Goal: Task Accomplishment & Management: Manage account settings

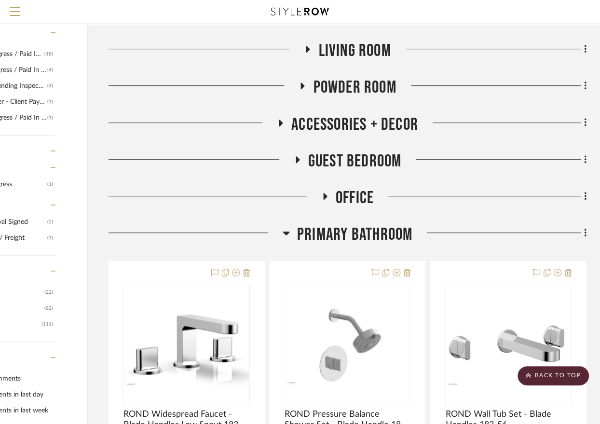
scroll to position [0, 95]
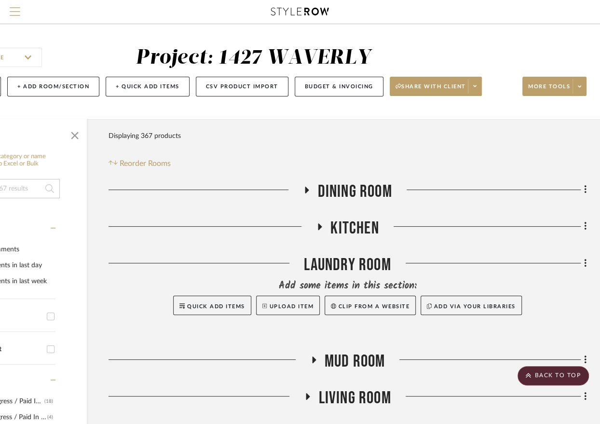
click at [12, 8] on span "Menu" at bounding box center [15, 7] width 11 height 1
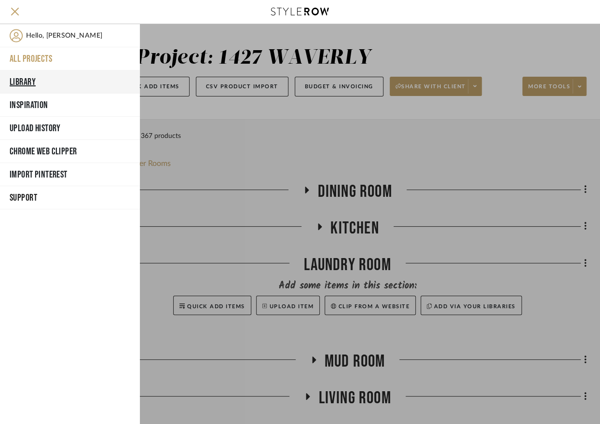
click at [22, 82] on button "Library" at bounding box center [70, 81] width 140 height 23
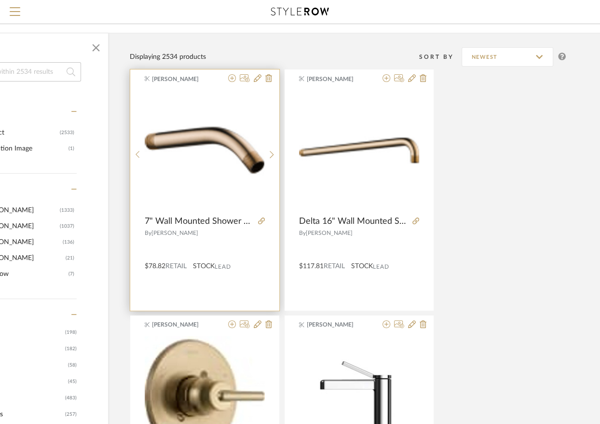
scroll to position [77, 95]
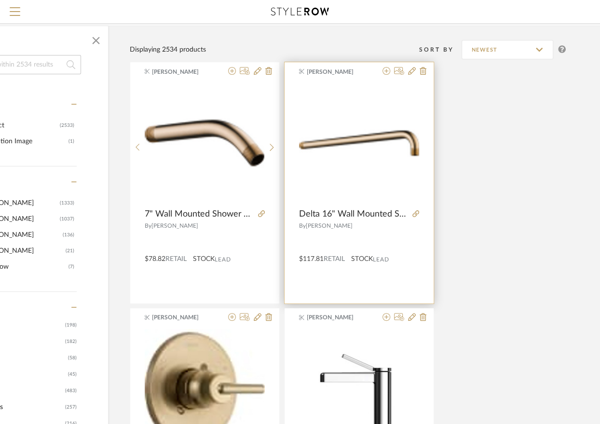
click at [391, 274] on div "[PERSON_NAME] Delta 16" Wall Mounted Shower Arm Only - Less Shower Arm Flange B…" at bounding box center [359, 182] width 149 height 241
click at [390, 280] on div "[PERSON_NAME] Delta 16" Wall Mounted Shower Arm Only - Less Shower Arm Flange B…" at bounding box center [359, 182] width 149 height 241
click at [413, 70] on icon at bounding box center [412, 71] width 8 height 8
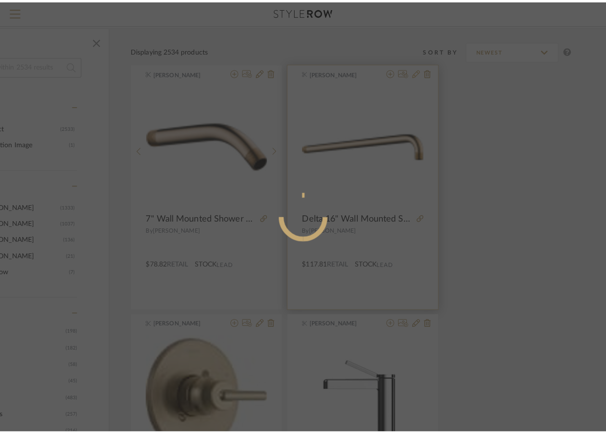
scroll to position [0, 0]
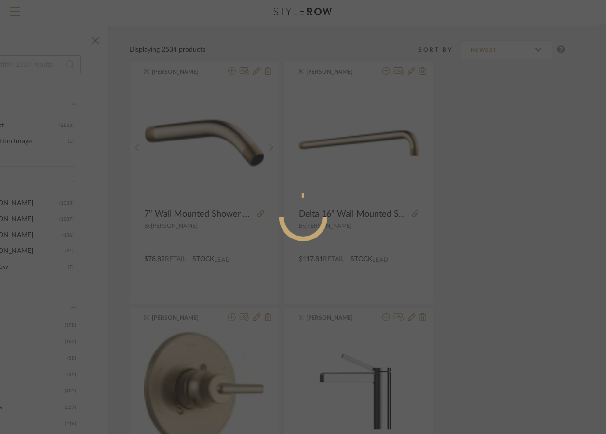
radio input "true"
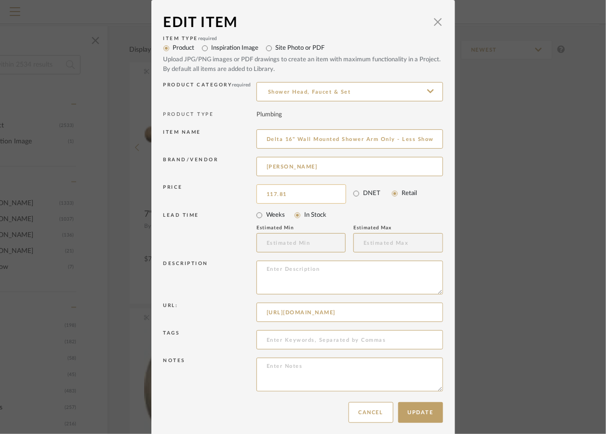
click at [327, 191] on input "117.81" at bounding box center [302, 193] width 90 height 19
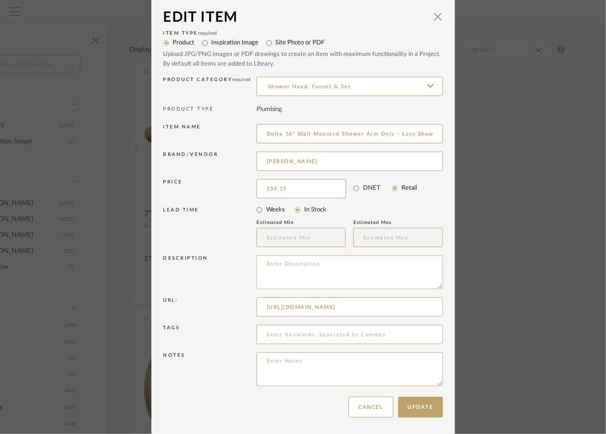
type input "$139.17"
click at [307, 275] on textarea at bounding box center [350, 272] width 187 height 34
type textarea "add"
click at [518, 167] on div "Edit Item × Item Type required Product Inspiration Image Site Photo or PDF Uplo…" at bounding box center [303, 217] width 606 height 434
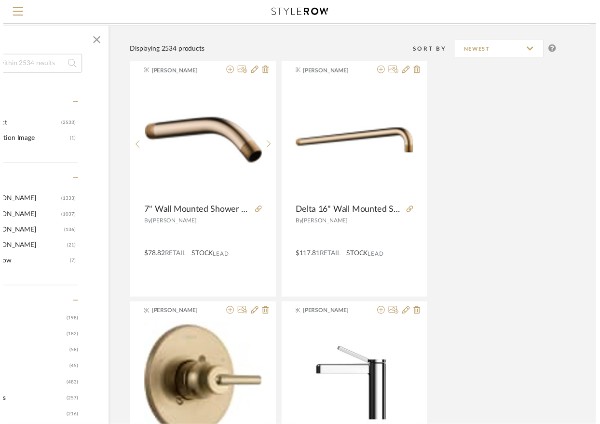
scroll to position [77, 95]
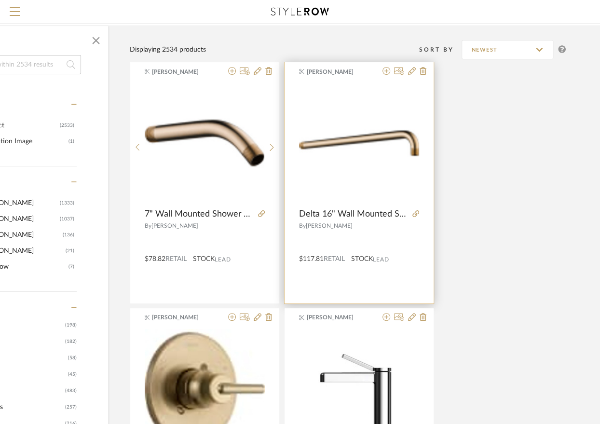
click at [413, 257] on div "$117.81 Retail STOCK Lead" at bounding box center [359, 257] width 149 height 14
click at [410, 75] on icon at bounding box center [412, 71] width 8 height 8
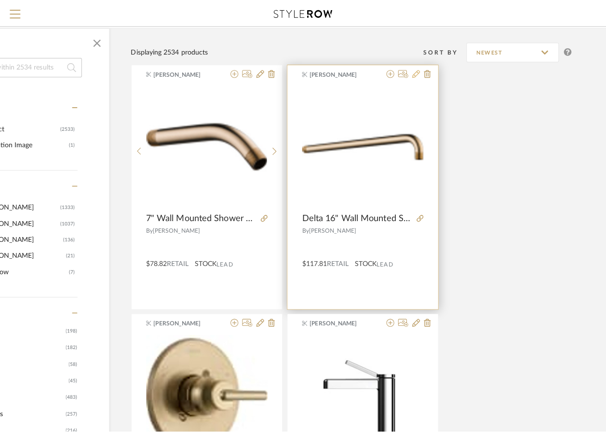
scroll to position [0, 0]
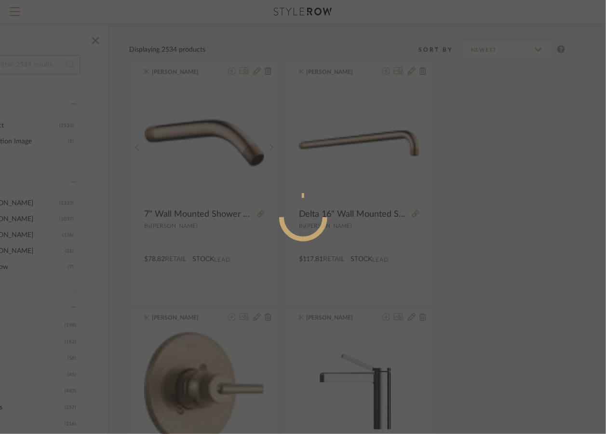
radio input "true"
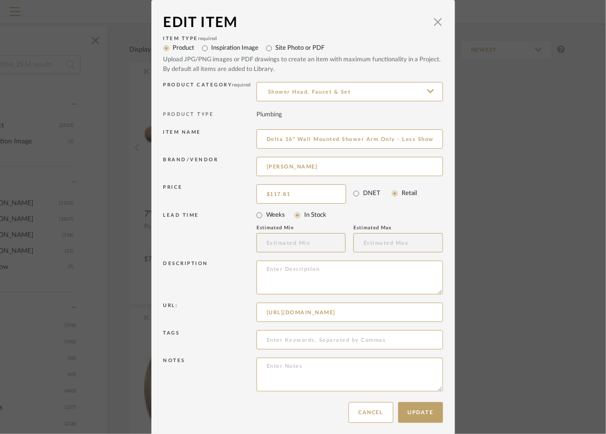
scroll to position [5, 0]
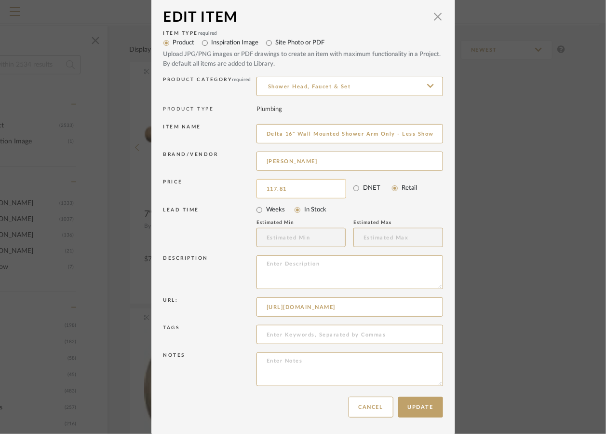
click at [303, 183] on input "117.81" at bounding box center [302, 188] width 90 height 19
type input "$117.81"
click at [296, 274] on textarea at bounding box center [350, 272] width 187 height 34
type textarea "add flange"
type input "117.81"
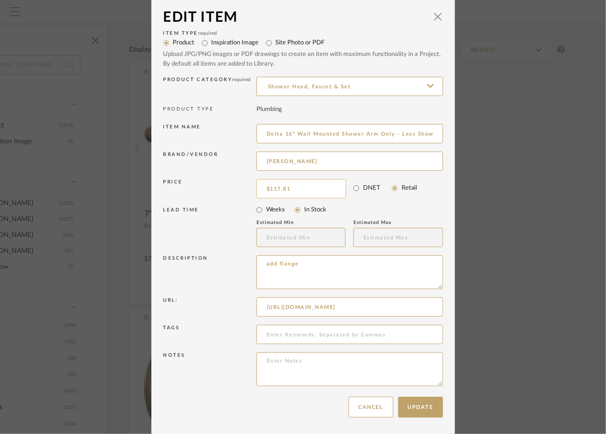
type textarea "add flange"
click at [298, 191] on input "117.81" at bounding box center [302, 188] width 90 height 19
type input "$140.00"
click at [416, 408] on button "Update" at bounding box center [420, 406] width 45 height 21
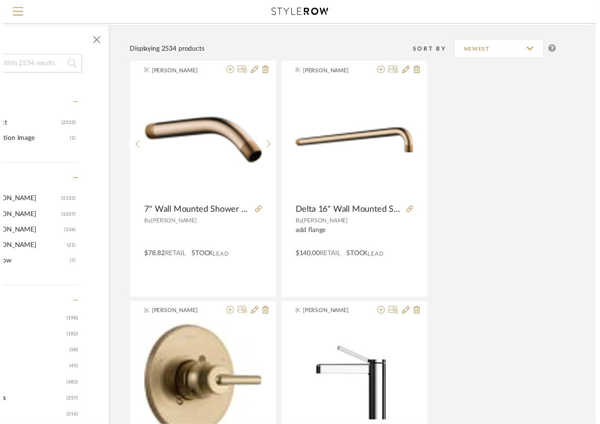
scroll to position [77, 95]
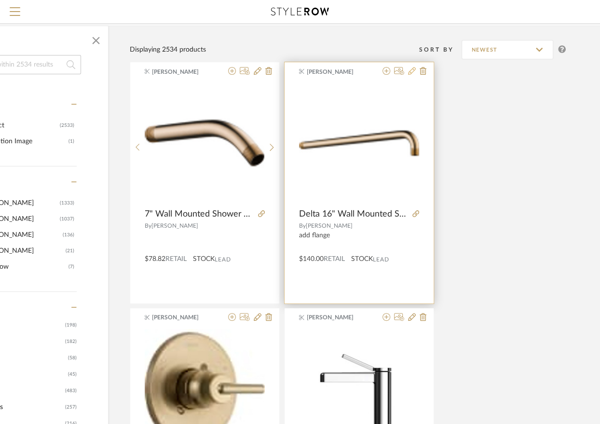
click at [412, 69] on icon at bounding box center [412, 71] width 8 height 8
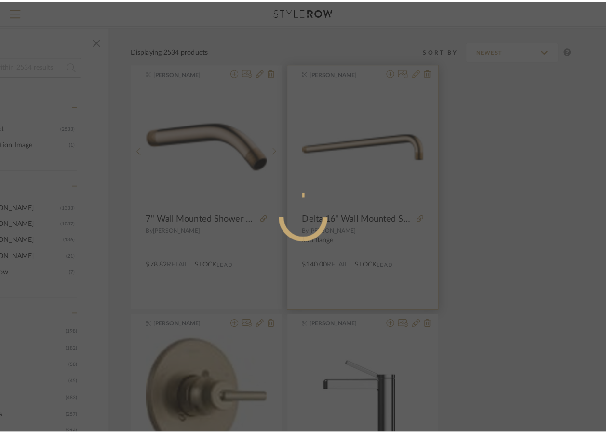
scroll to position [0, 0]
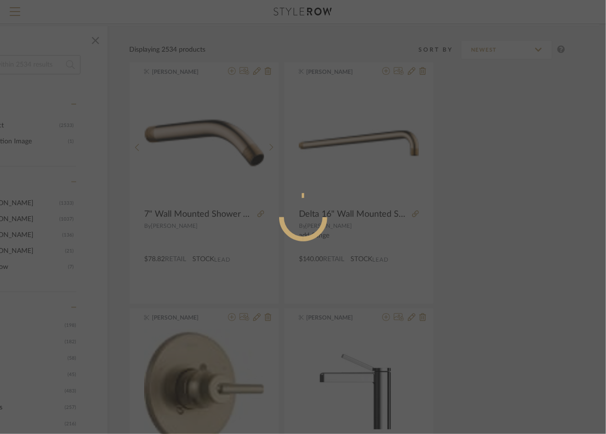
radio input "true"
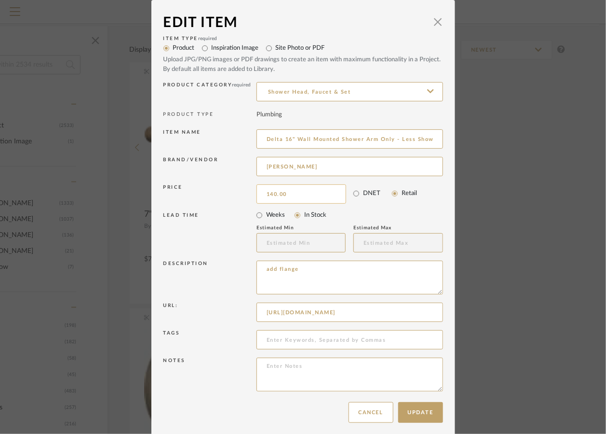
click at [288, 195] on input "140.00" at bounding box center [302, 193] width 90 height 19
type input "$139.17"
click at [424, 213] on mat-radio-group "Weeks In Stock" at bounding box center [350, 215] width 187 height 14
click at [423, 411] on button "Update" at bounding box center [420, 412] width 45 height 21
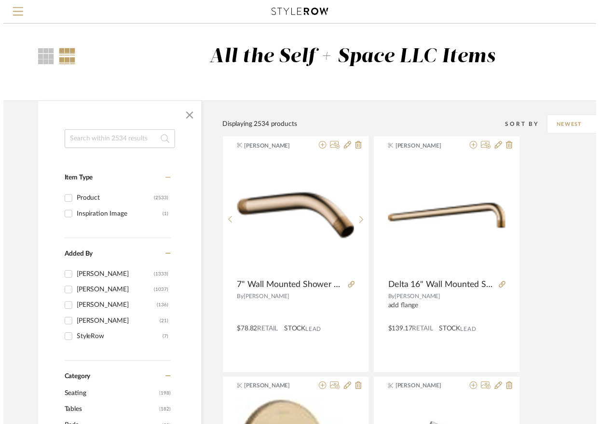
scroll to position [77, 95]
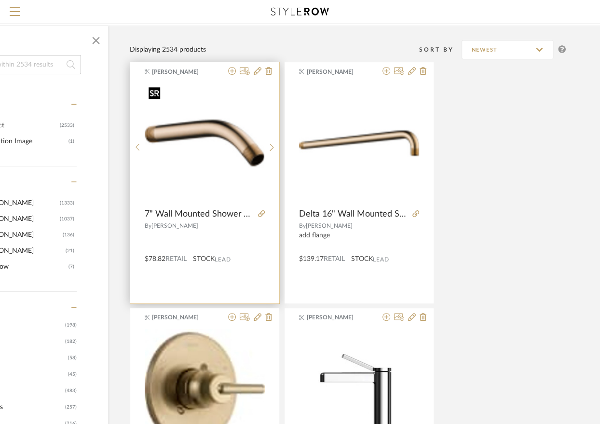
click at [211, 187] on img "0" at bounding box center [205, 143] width 120 height 120
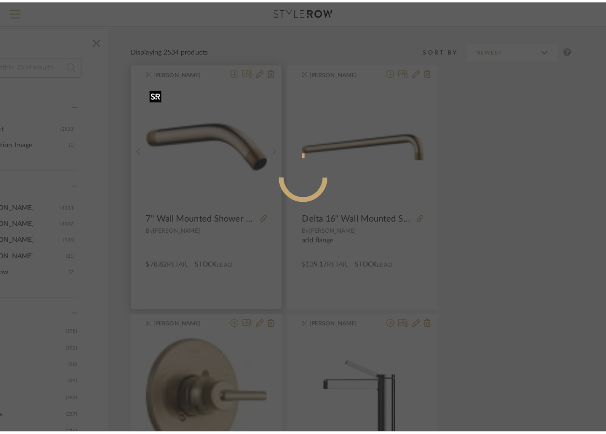
scroll to position [0, 0]
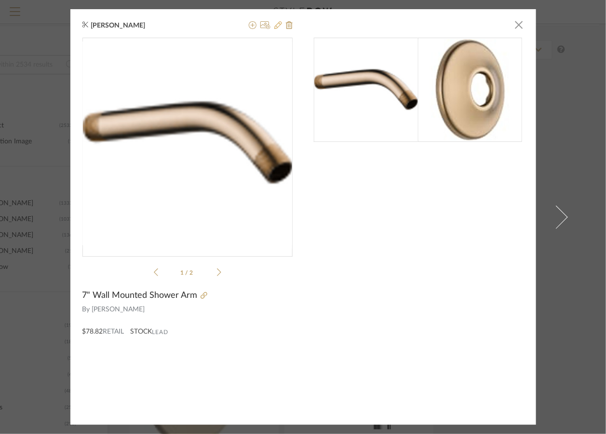
click at [274, 26] on icon at bounding box center [278, 25] width 8 height 8
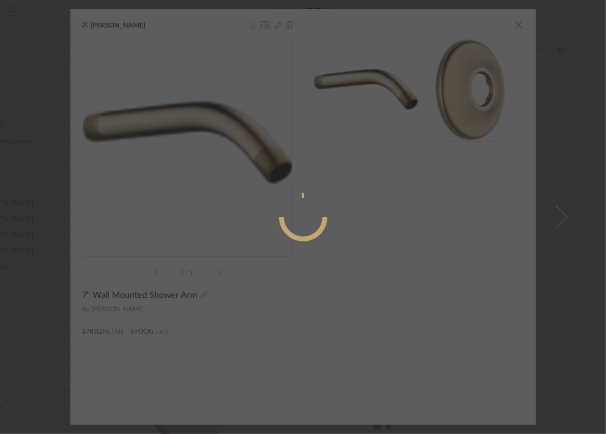
radio input "true"
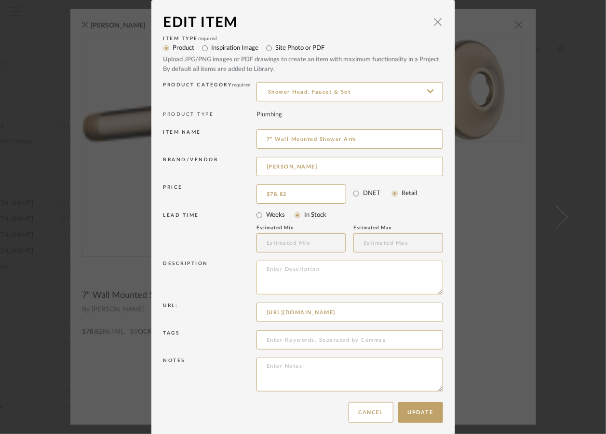
click at [278, 273] on textarea at bounding box center [350, 277] width 187 height 34
type textarea "add flange"
click at [409, 414] on button "Update" at bounding box center [420, 412] width 45 height 21
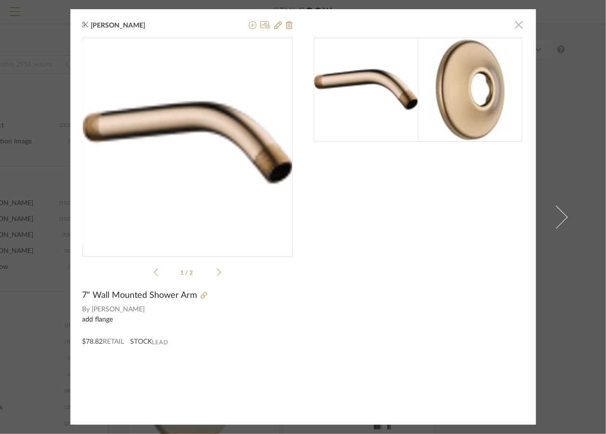
click at [514, 28] on span "button" at bounding box center [519, 24] width 19 height 19
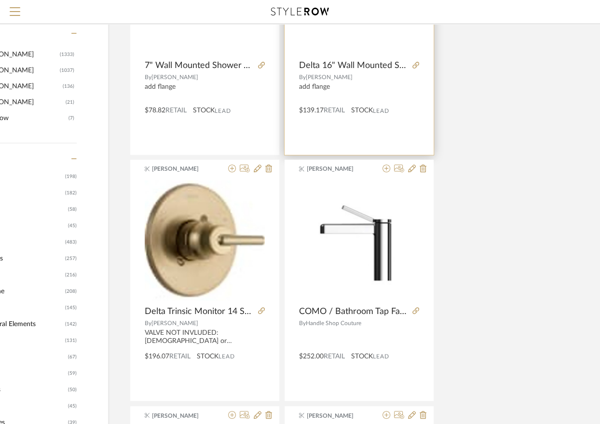
scroll to position [314, 95]
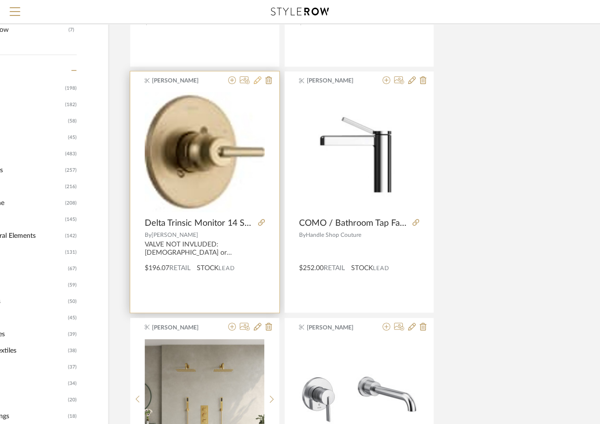
click at [256, 79] on icon at bounding box center [258, 80] width 8 height 8
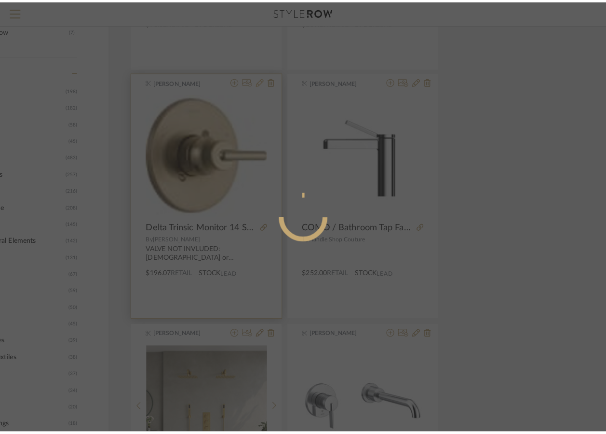
scroll to position [0, 0]
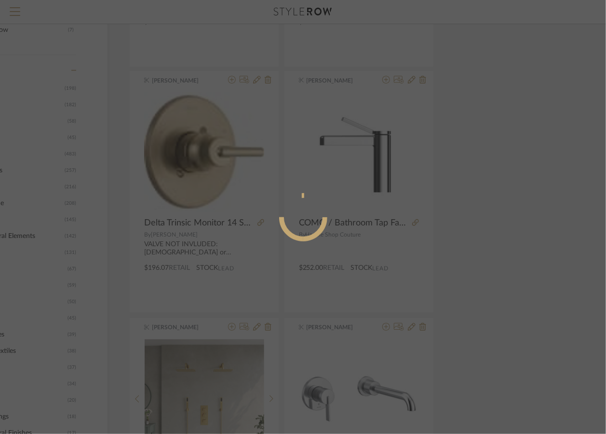
radio input "true"
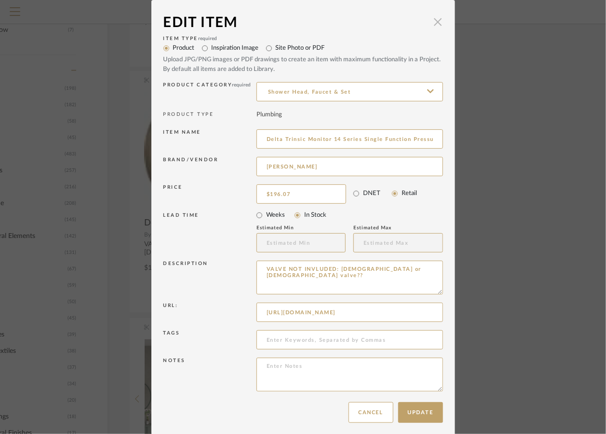
click at [436, 21] on span "button" at bounding box center [438, 21] width 19 height 19
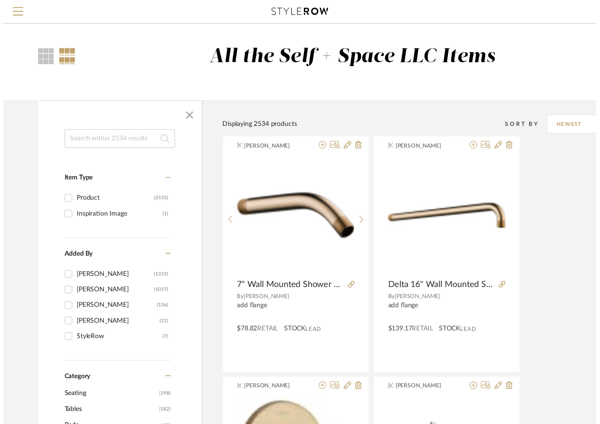
scroll to position [314, 95]
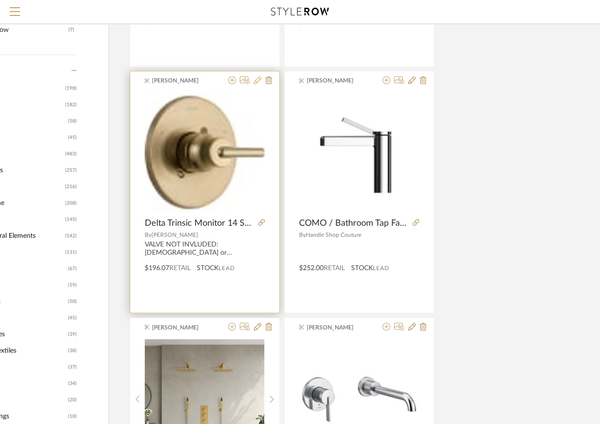
click at [256, 82] on icon at bounding box center [258, 80] width 8 height 8
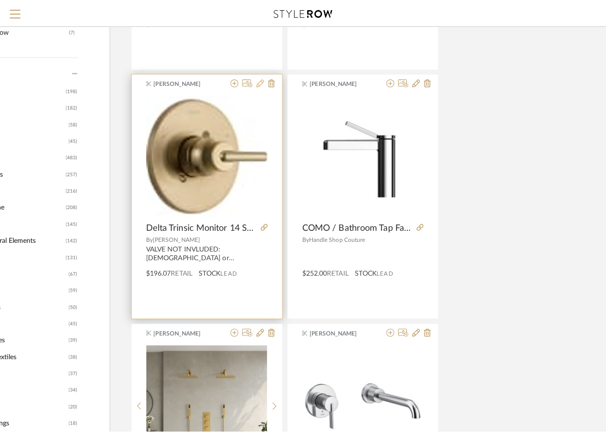
scroll to position [0, 0]
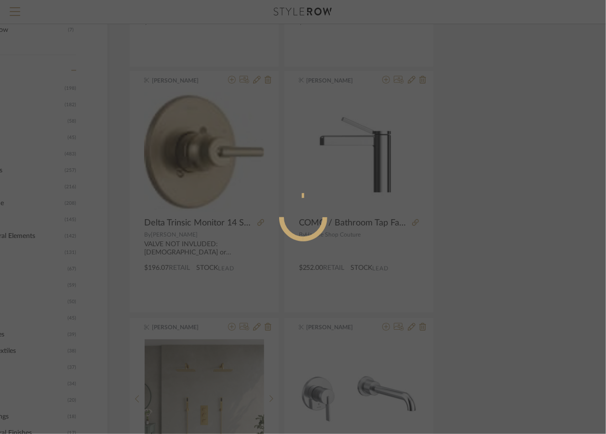
radio input "true"
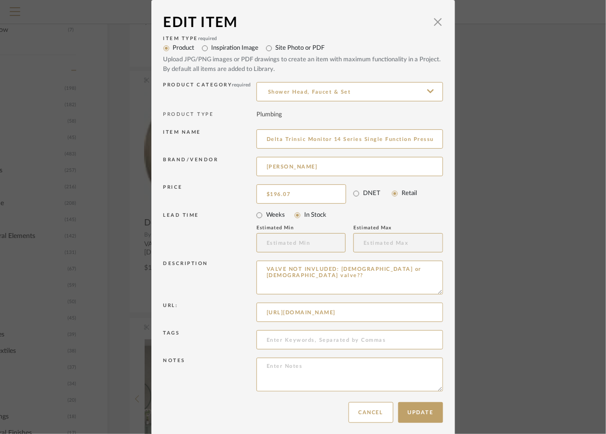
scroll to position [5, 0]
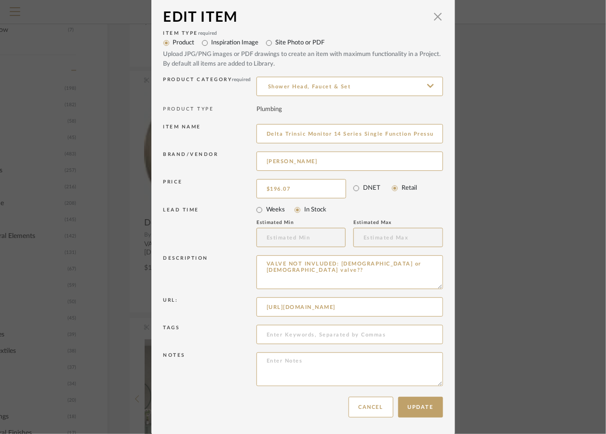
click at [283, 45] on label "Site Photo or PDF" at bounding box center [300, 43] width 49 height 10
click at [276, 45] on input "Site Photo or PDF" at bounding box center [269, 43] width 14 height 14
radio input "true"
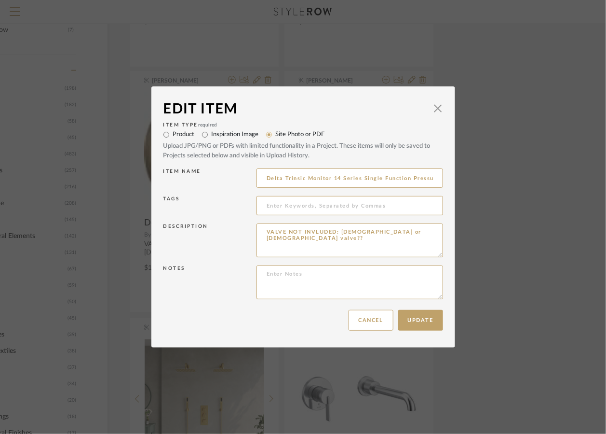
scroll to position [0, 0]
click at [233, 130] on label "Inspiration Image" at bounding box center [235, 135] width 47 height 10
click at [212, 130] on input "Inspiration Image" at bounding box center [205, 135] width 14 height 14
radio input "true"
click at [265, 135] on input "Site Photo or PDF" at bounding box center [269, 135] width 14 height 14
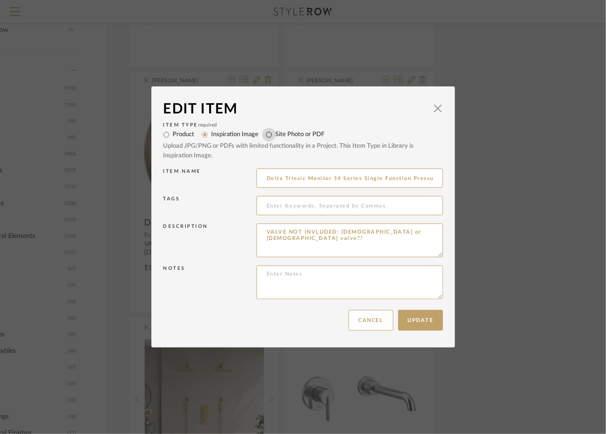
radio input "true"
click at [160, 137] on input "Product" at bounding box center [167, 135] width 14 height 14
radio input "true"
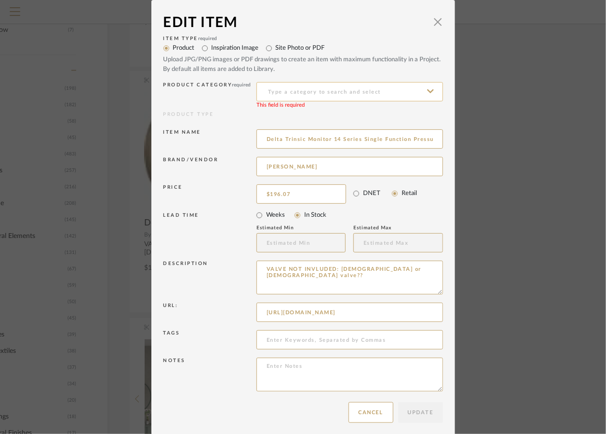
click at [320, 95] on input at bounding box center [350, 91] width 187 height 19
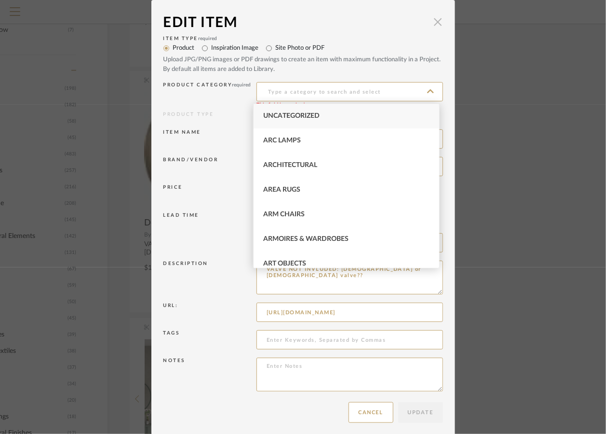
click at [435, 24] on span "button" at bounding box center [438, 21] width 19 height 19
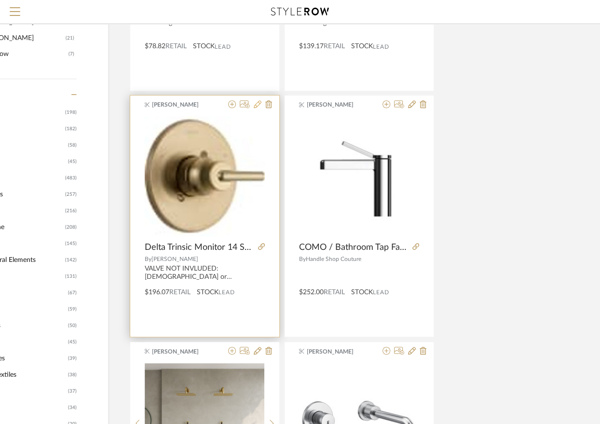
click at [255, 106] on icon at bounding box center [258, 104] width 8 height 8
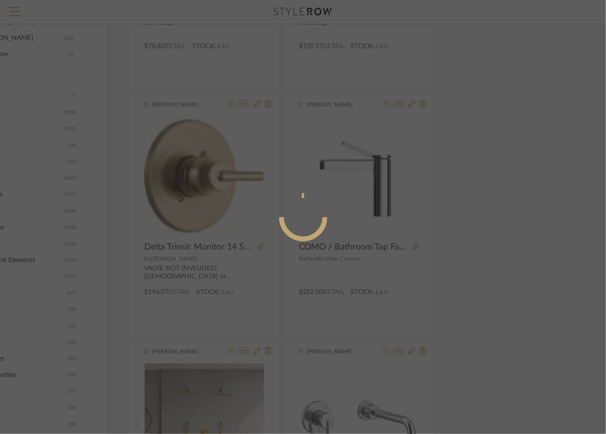
radio input "true"
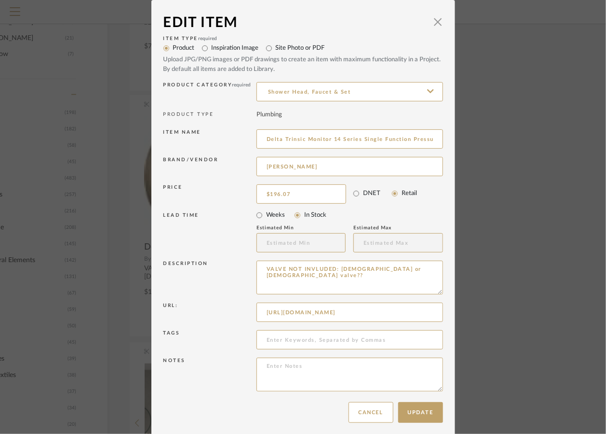
scroll to position [5, 0]
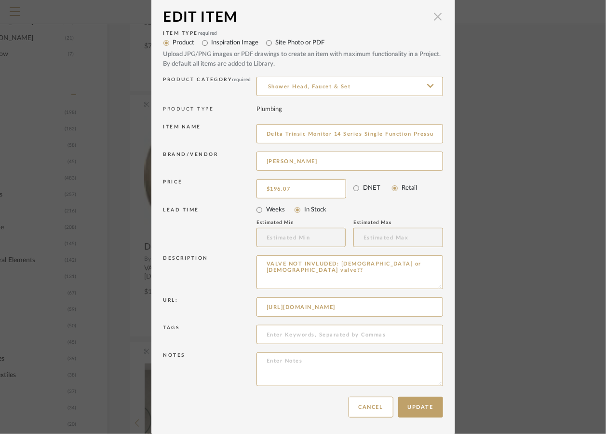
click at [435, 14] on span "button" at bounding box center [438, 16] width 19 height 19
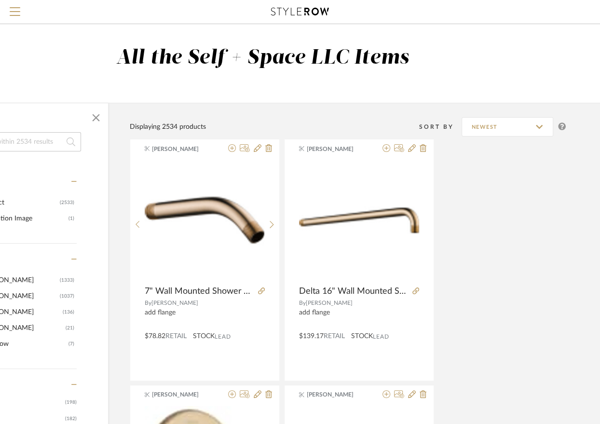
scroll to position [0, 0]
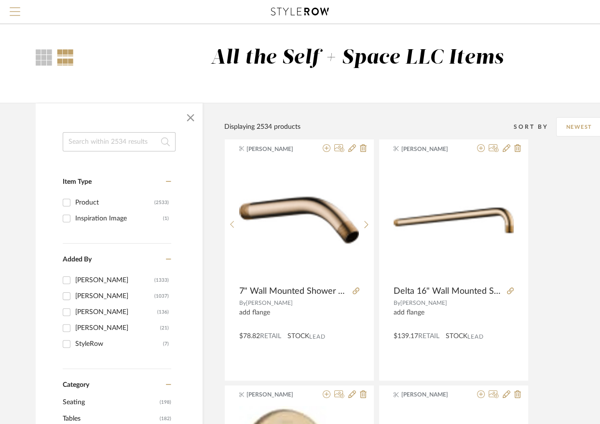
click at [16, 10] on span "Menu" at bounding box center [15, 14] width 11 height 14
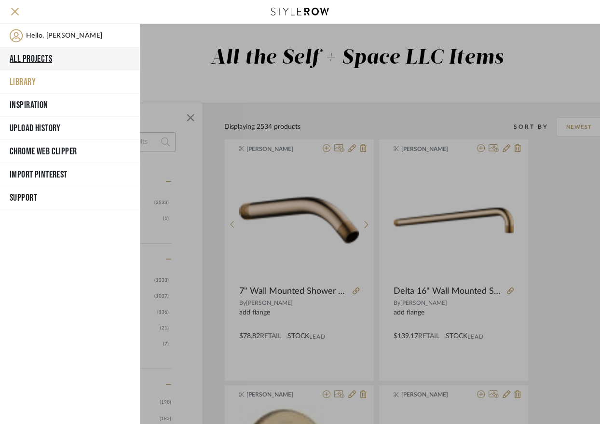
click at [37, 59] on button "All Projects" at bounding box center [70, 58] width 140 height 23
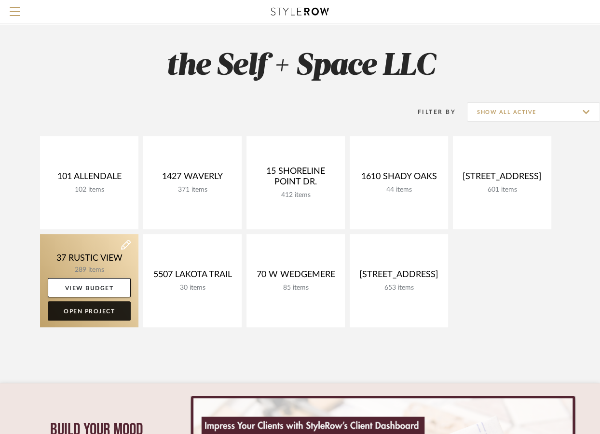
click at [88, 311] on link "Open Project" at bounding box center [89, 310] width 83 height 19
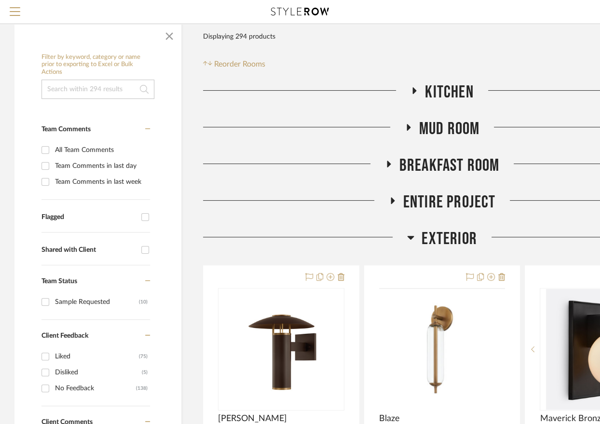
scroll to position [130, 0]
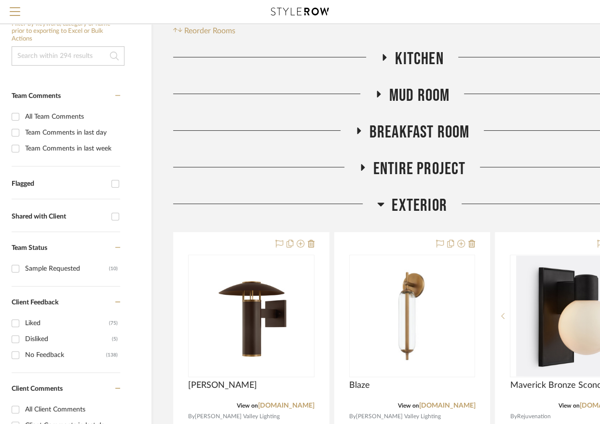
click at [424, 205] on span "Exterior" at bounding box center [419, 205] width 55 height 21
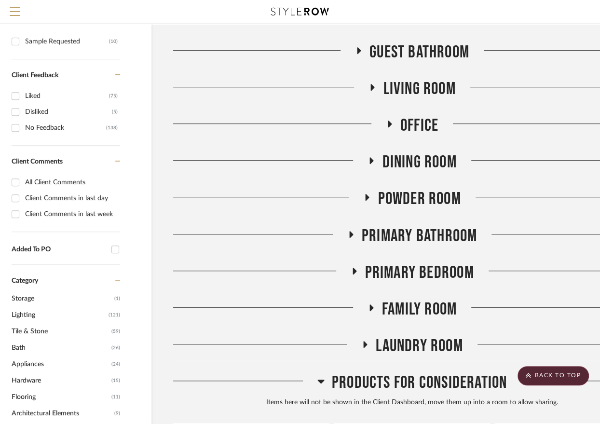
click at [415, 242] on span "Primary Bathroom" at bounding box center [419, 236] width 115 height 21
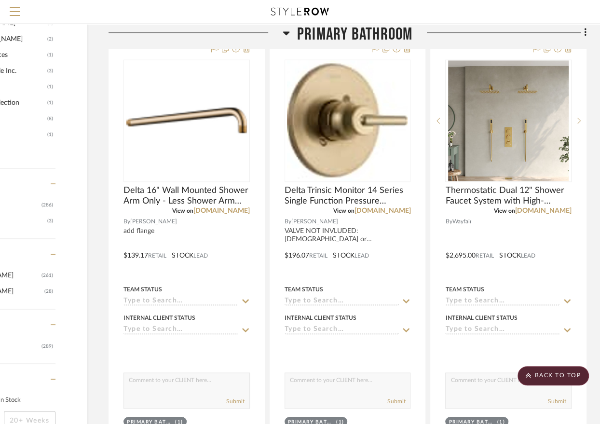
scroll to position [1014, 95]
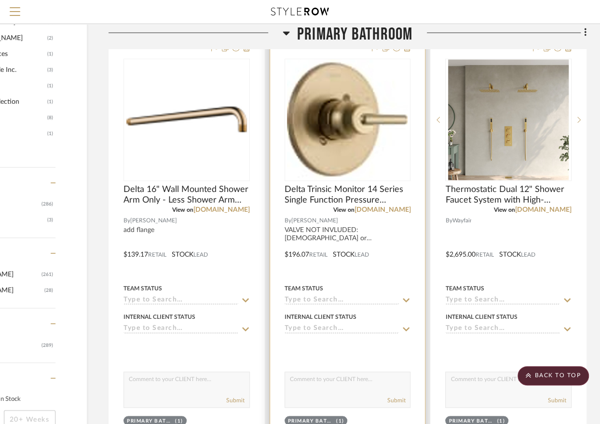
click at [399, 282] on div "Team Status" at bounding box center [348, 293] width 126 height 23
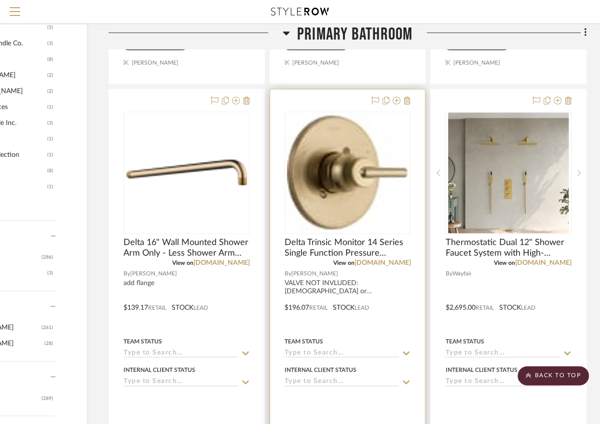
click at [332, 93] on div at bounding box center [347, 300] width 155 height 422
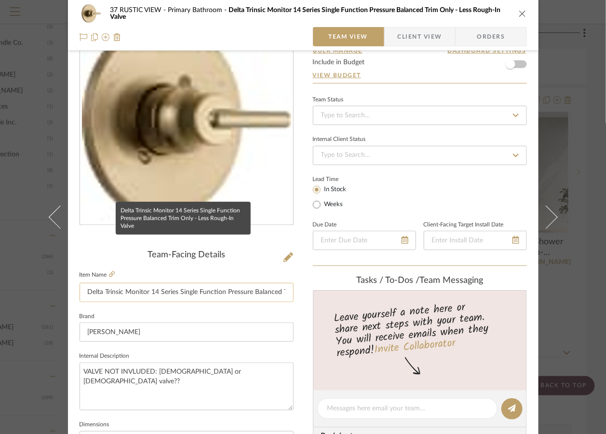
scroll to position [0, 0]
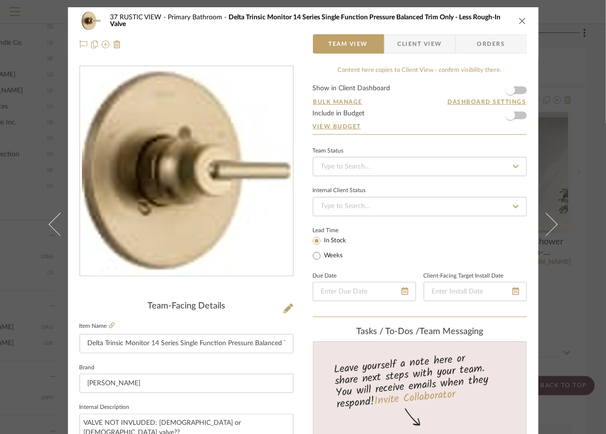
click at [484, 49] on span "Orders" at bounding box center [491, 43] width 49 height 19
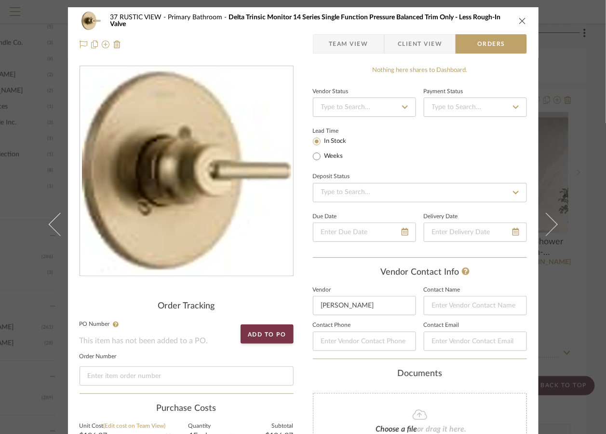
click at [441, 47] on span "Client View" at bounding box center [420, 43] width 70 height 19
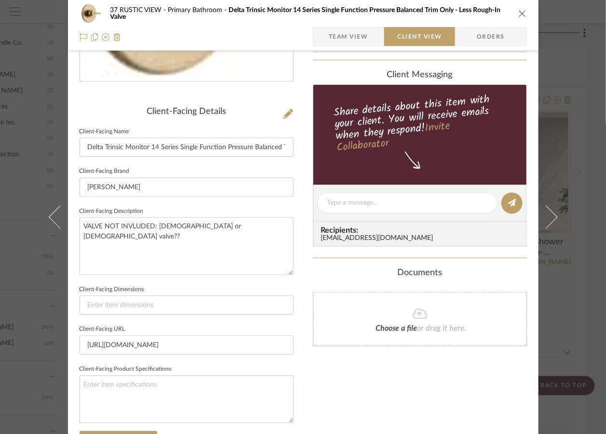
scroll to position [136, 0]
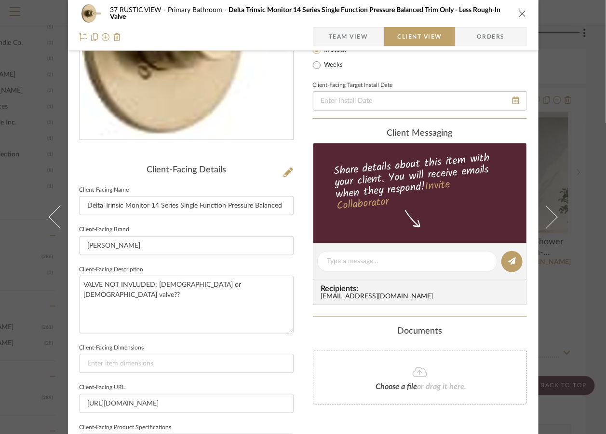
click at [347, 33] on span "Team View" at bounding box center [349, 36] width 40 height 19
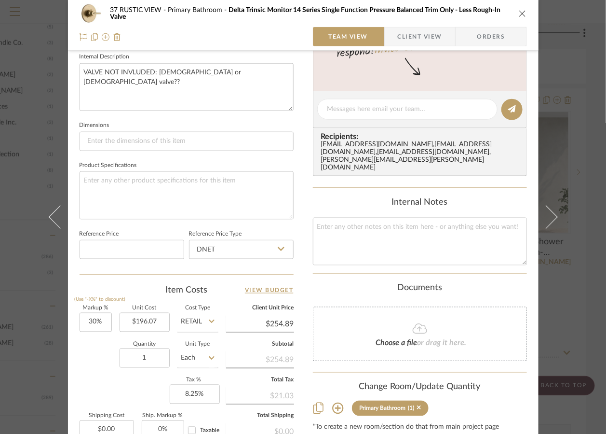
scroll to position [463, 0]
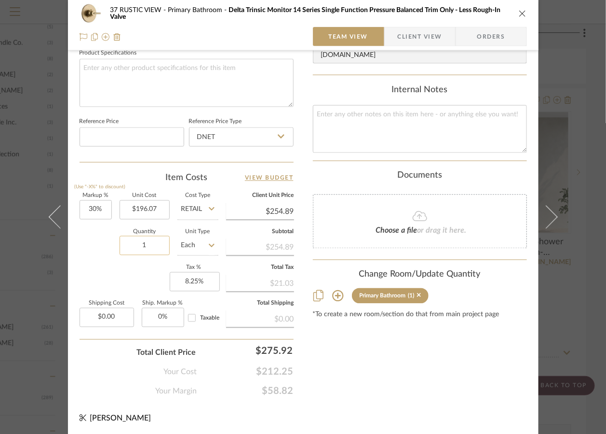
click at [148, 245] on input "1" at bounding box center [145, 245] width 50 height 19
type input "2"
click at [359, 344] on div "Content here copies to Client View - confirm visibility there. Show in Client D…" at bounding box center [420, 0] width 214 height 794
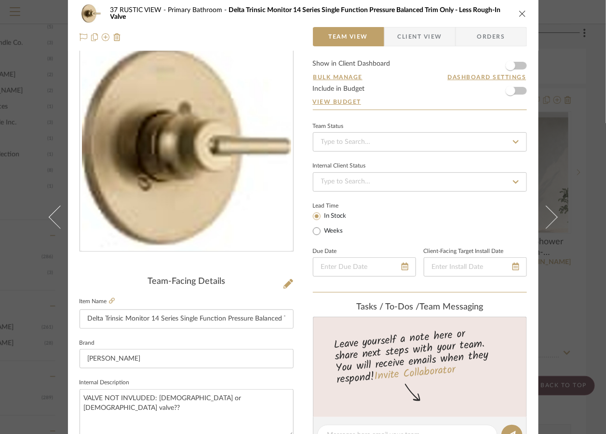
scroll to position [0, 0]
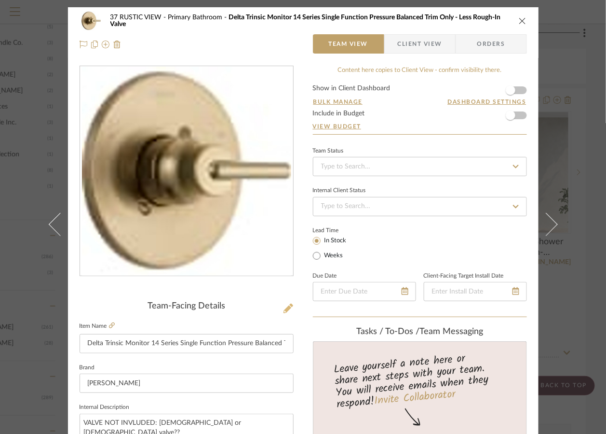
click at [286, 311] on icon at bounding box center [289, 308] width 10 height 10
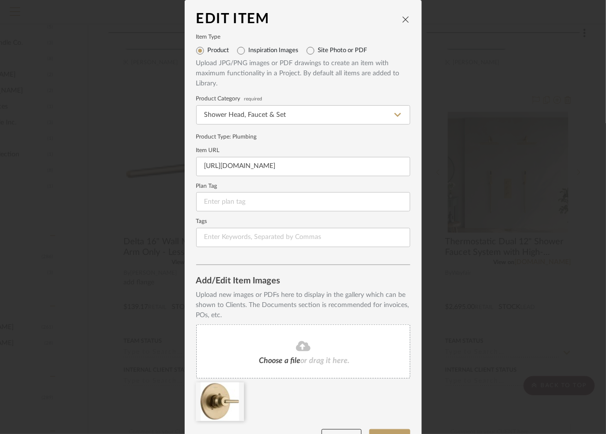
scroll to position [26, 0]
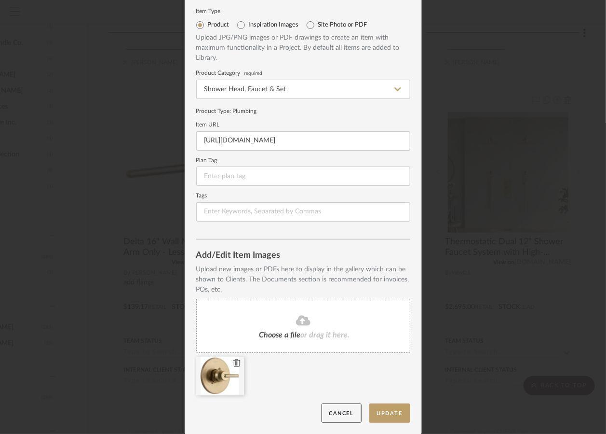
click at [233, 361] on icon at bounding box center [236, 363] width 7 height 8
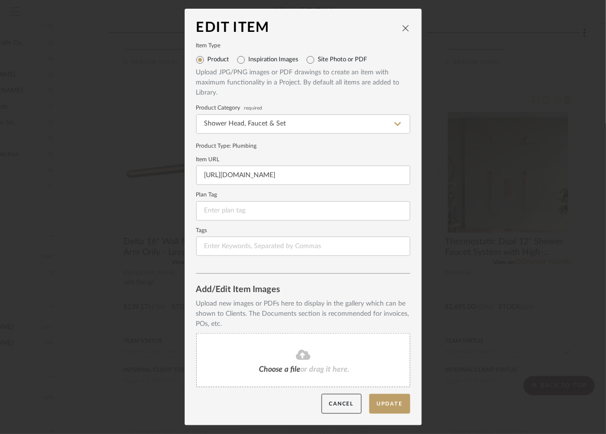
click at [277, 358] on fa-icon at bounding box center [303, 355] width 88 height 13
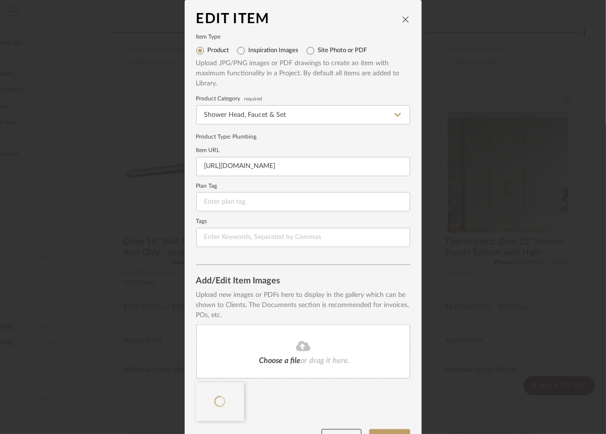
scroll to position [26, 0]
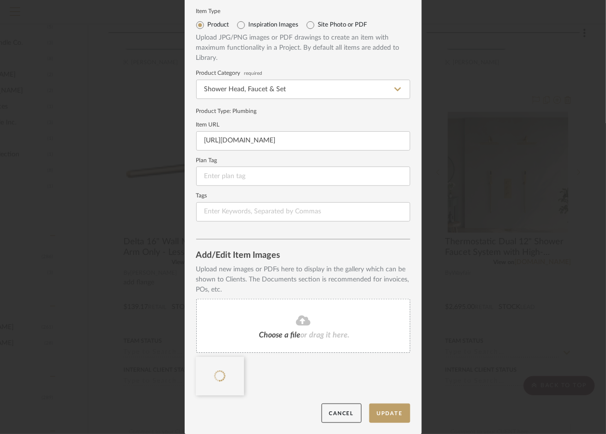
click at [393, 416] on button "Update" at bounding box center [389, 413] width 41 height 20
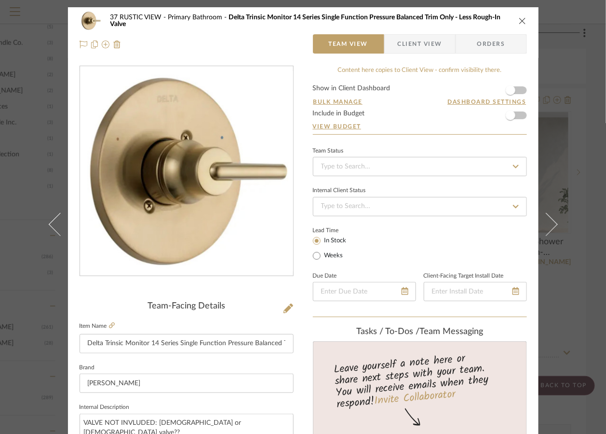
click at [519, 20] on icon "close" at bounding box center [523, 21] width 8 height 8
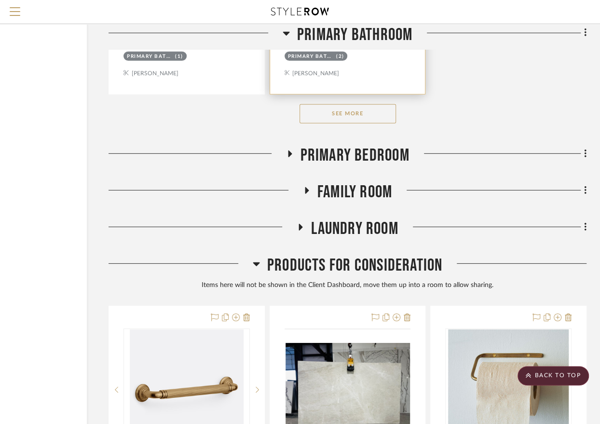
scroll to position [1814, 95]
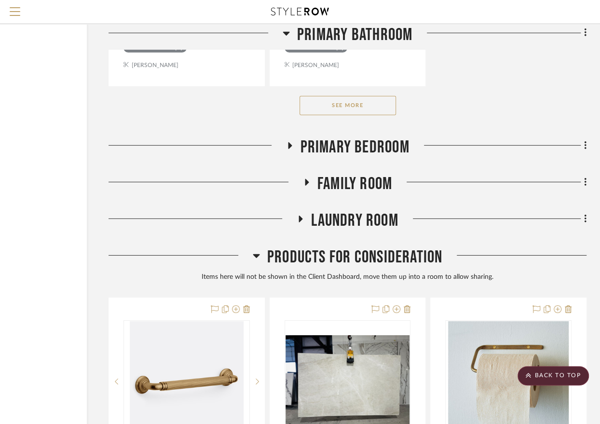
click at [368, 102] on button "See More" at bounding box center [348, 105] width 96 height 19
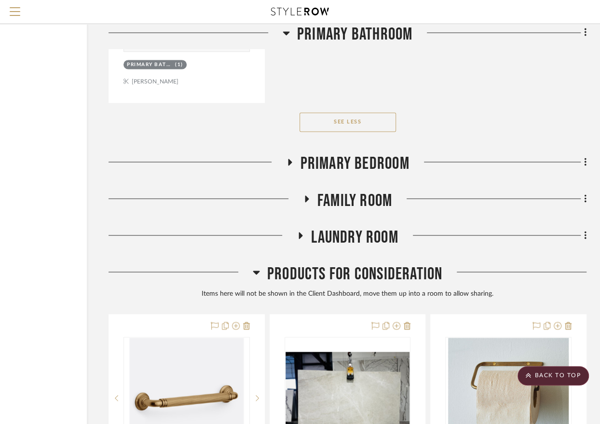
scroll to position [8215, 95]
